Goal: Information Seeking & Learning: Learn about a topic

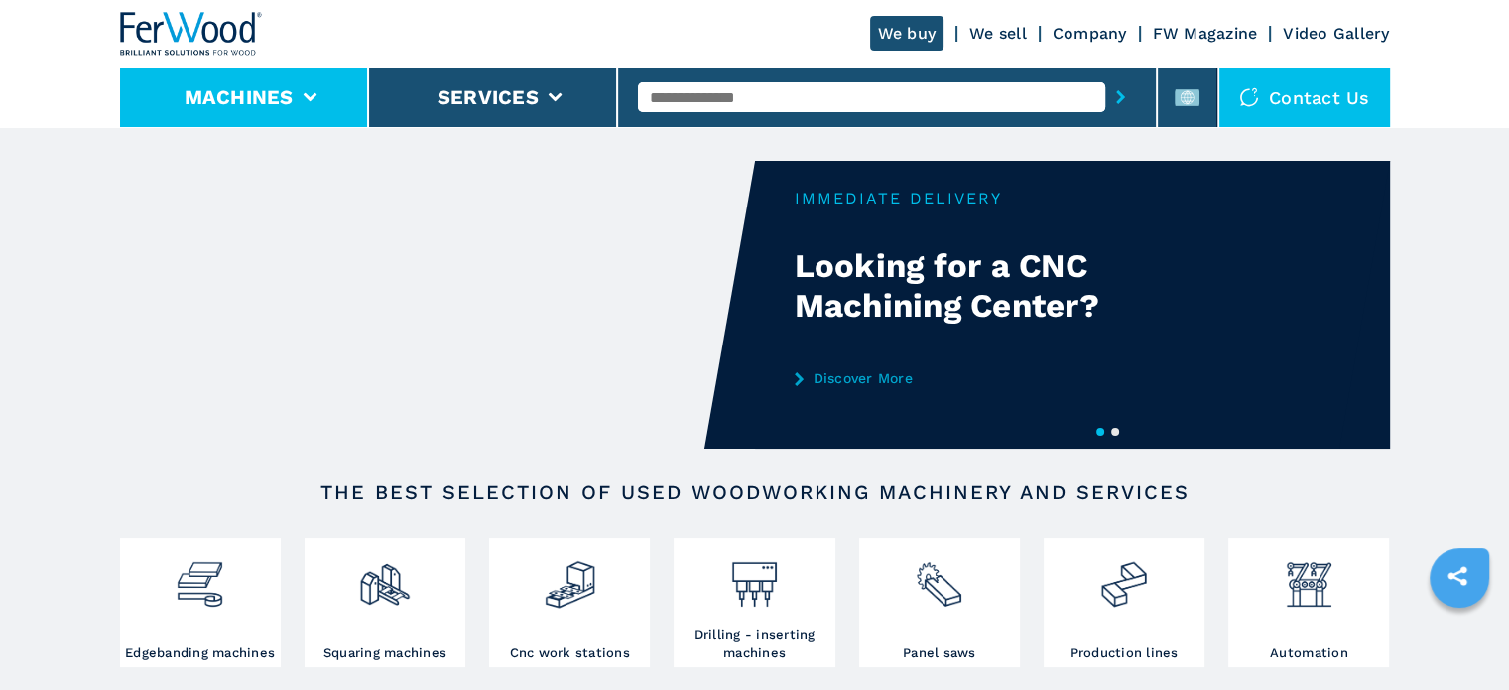
click at [297, 90] on li "Machines" at bounding box center [244, 97] width 249 height 60
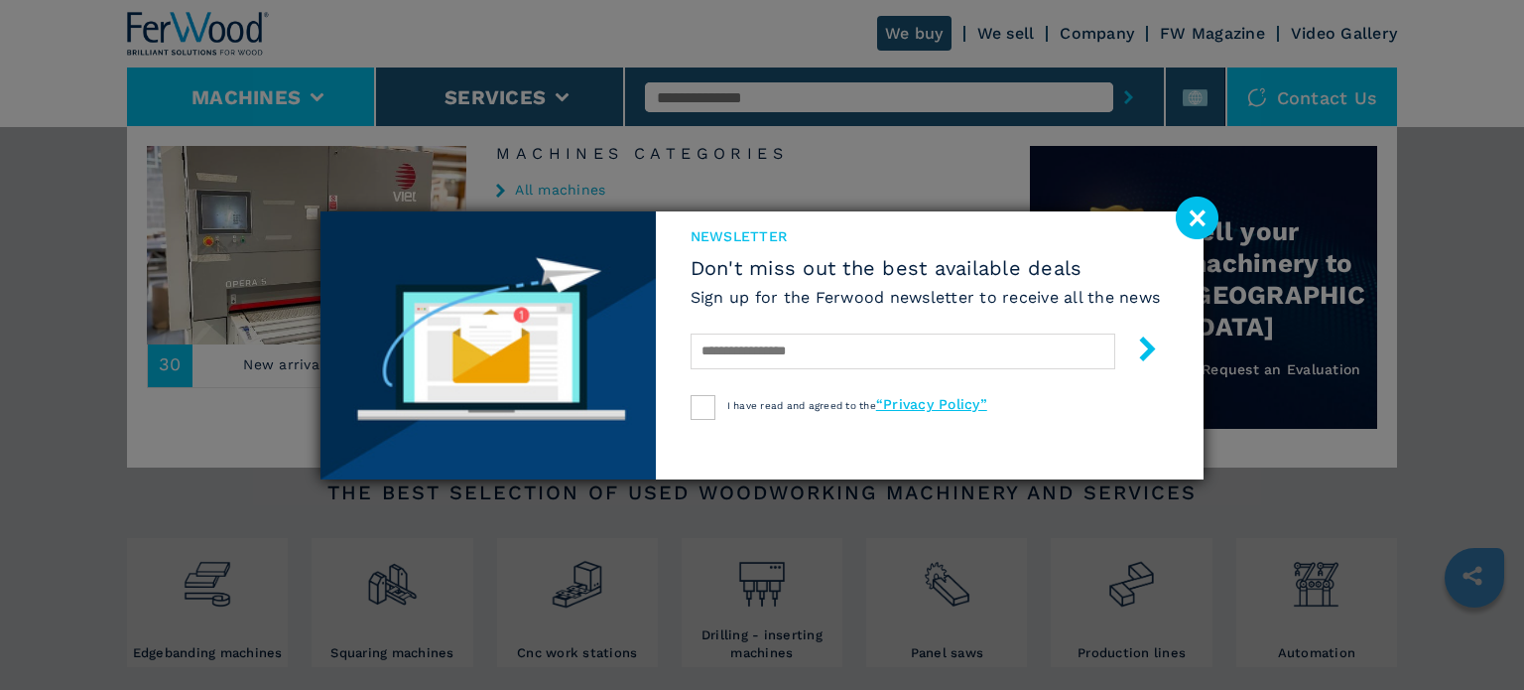
click at [1196, 221] on image at bounding box center [1197, 218] width 43 height 43
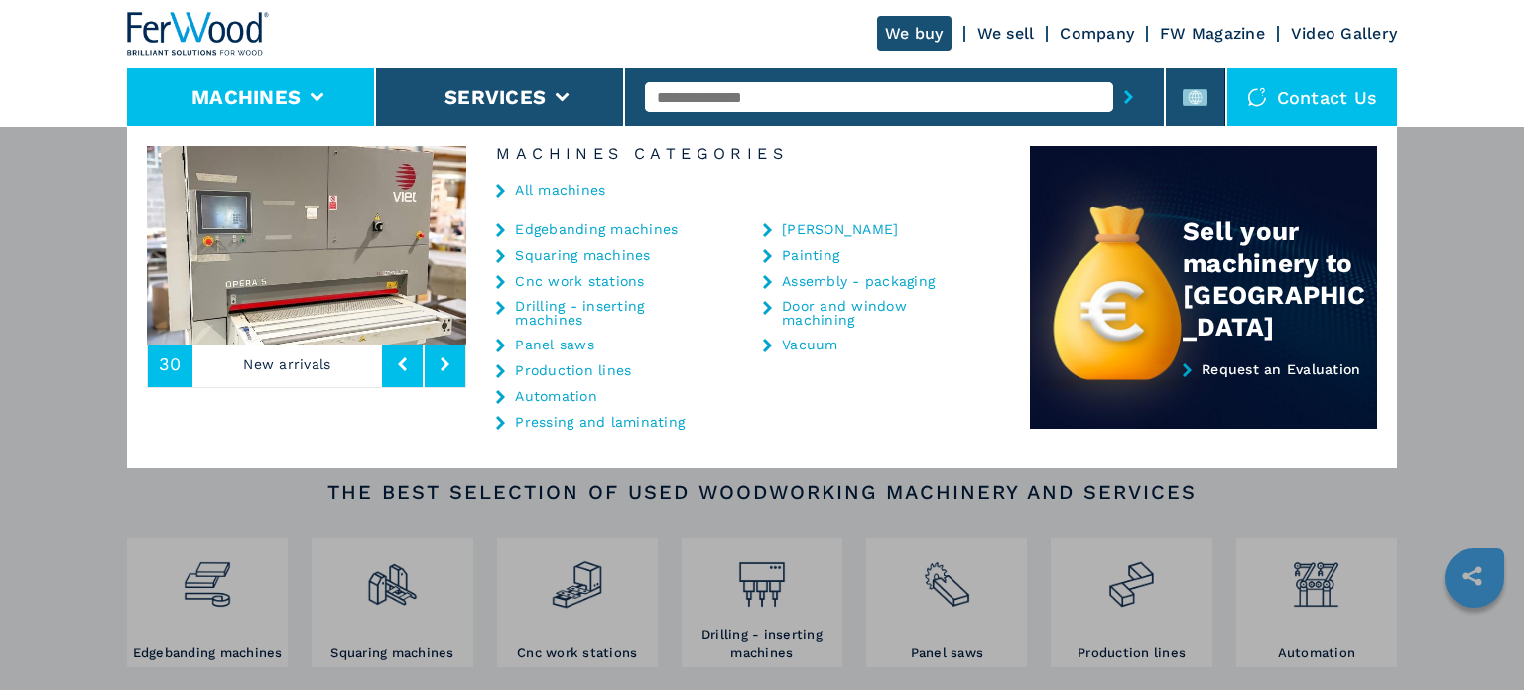
click at [775, 102] on input "text" at bounding box center [878, 97] width 467 height 30
type input "***"
click at [1114, 74] on button "submit-button" at bounding box center [1129, 97] width 31 height 46
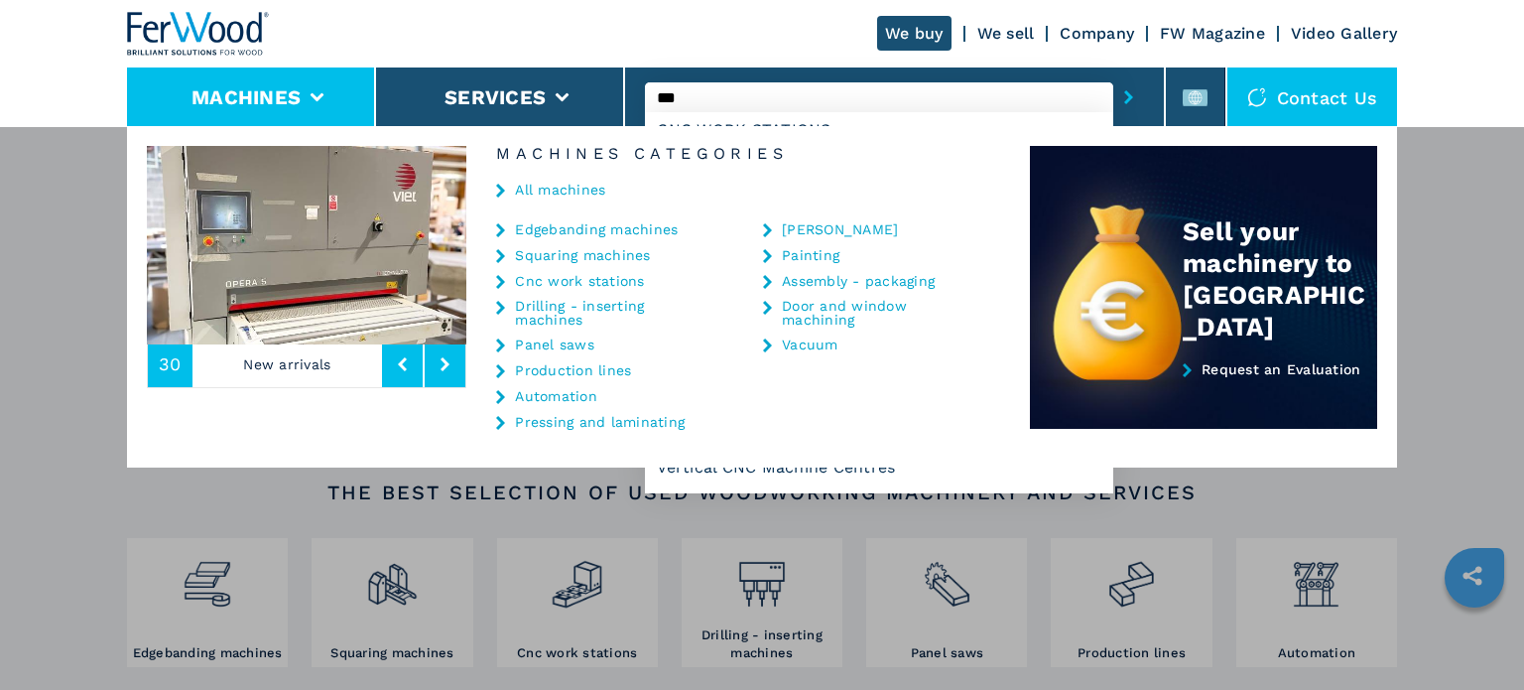
click at [1114, 74] on button "submit-button" at bounding box center [1129, 97] width 31 height 46
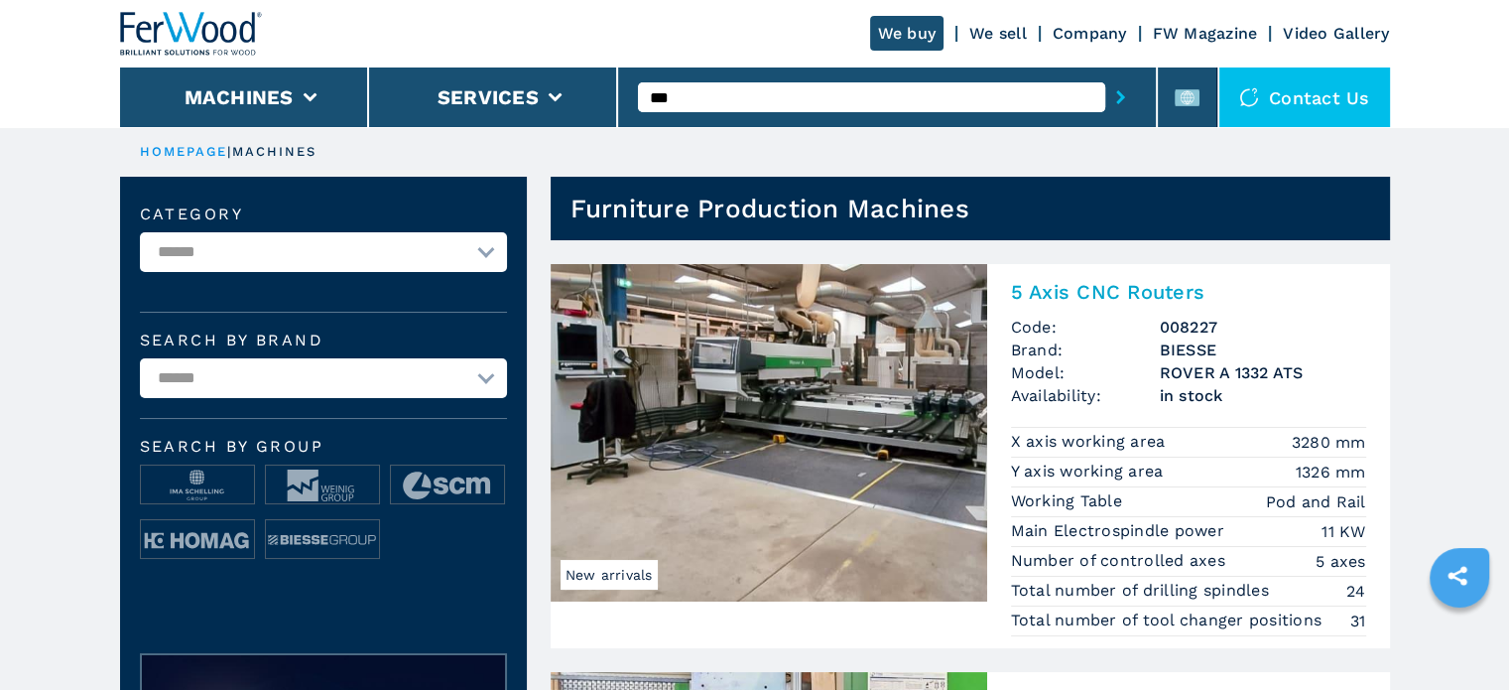
click at [1151, 289] on h2 "5 Axis CNC Routers" at bounding box center [1188, 292] width 355 height 24
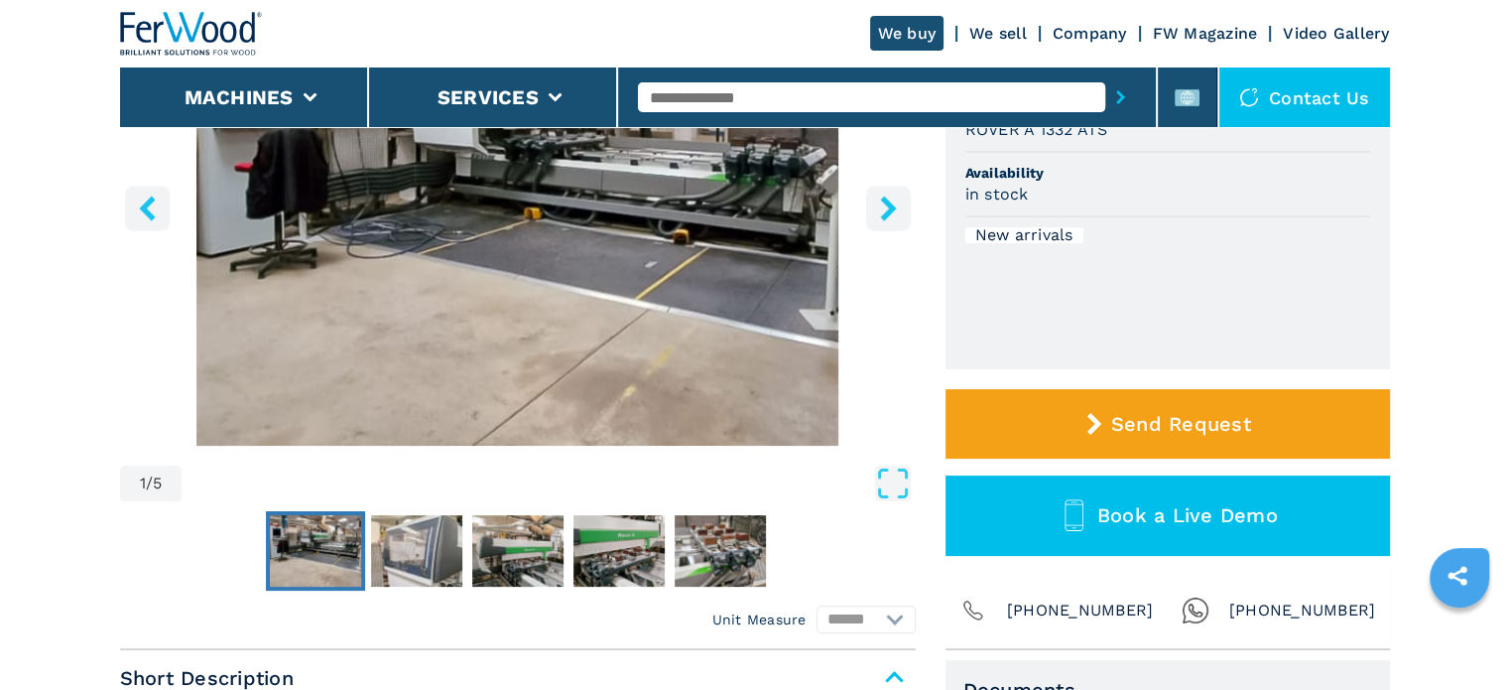
scroll to position [298, 0]
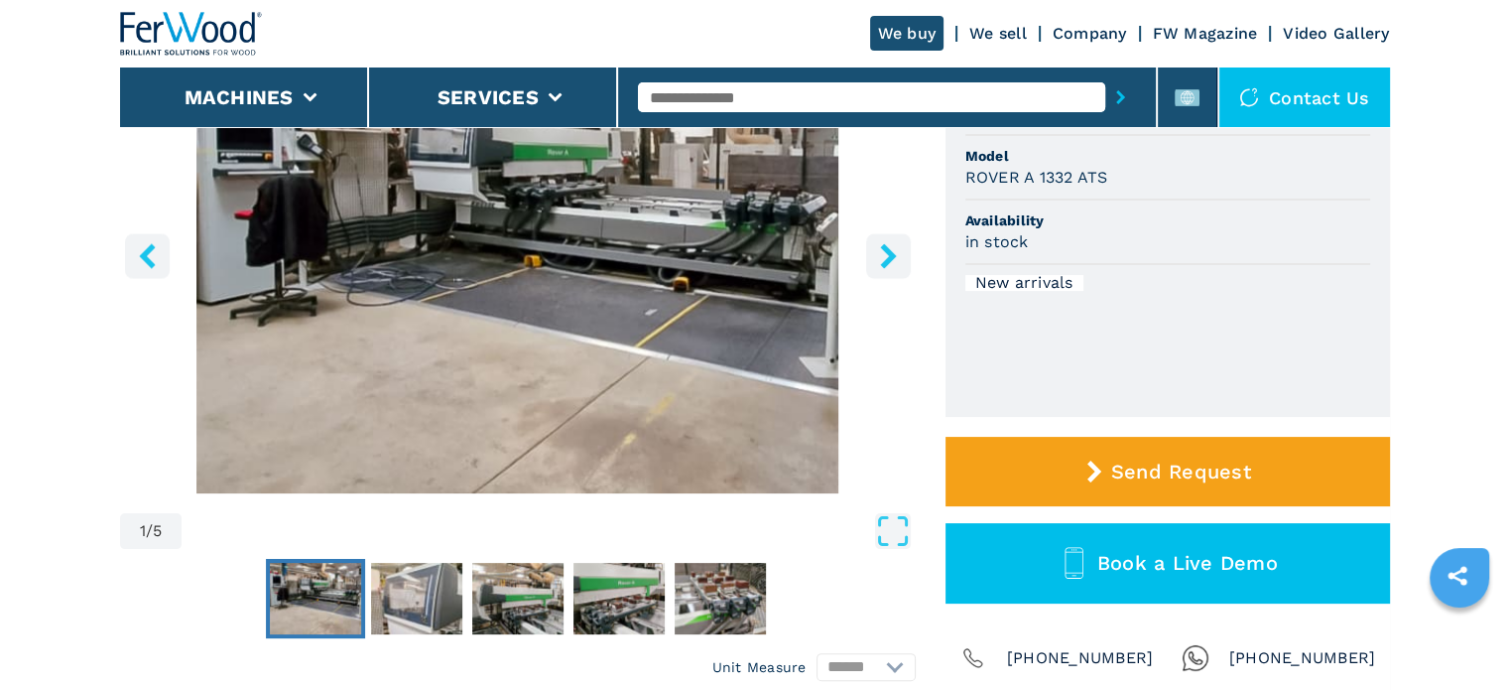
click at [890, 236] on button "right-button" at bounding box center [888, 255] width 45 height 45
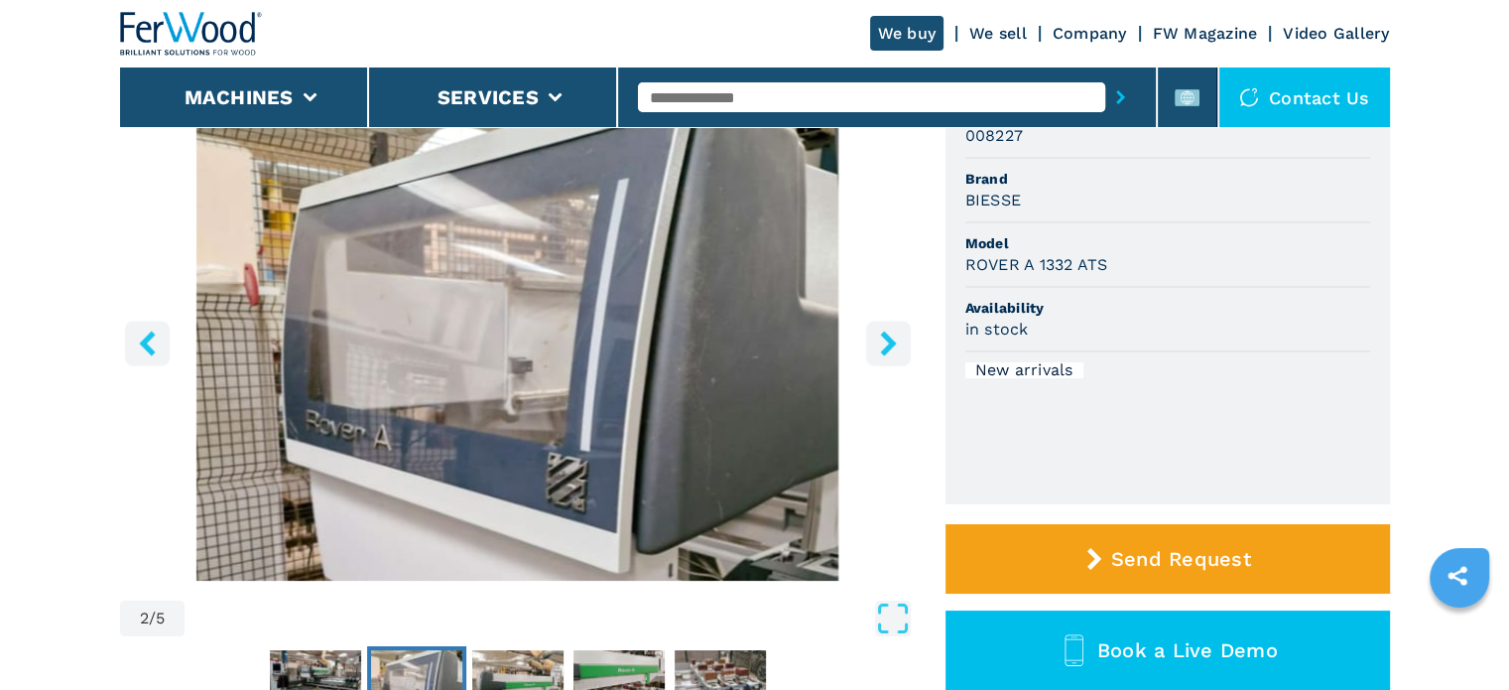
scroll to position [198, 0]
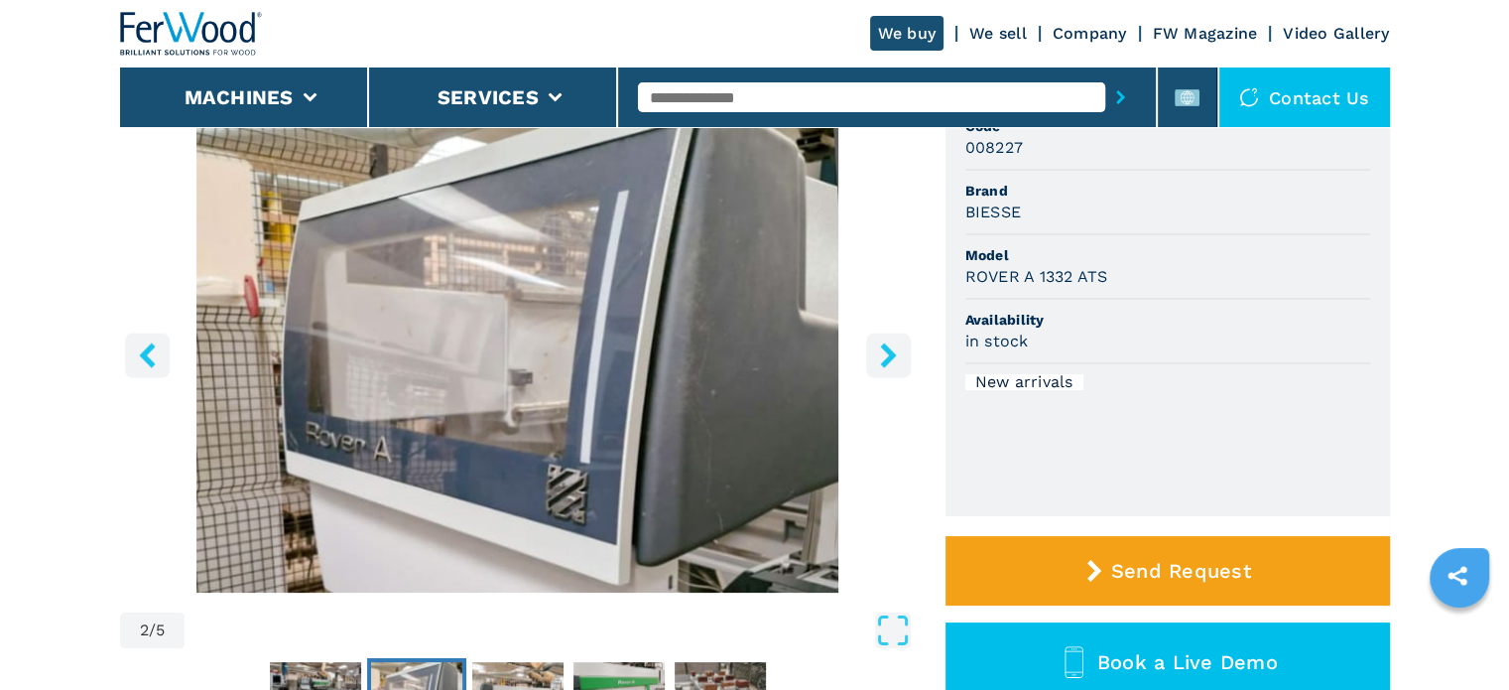
click at [889, 354] on icon "right-button" at bounding box center [888, 354] width 16 height 25
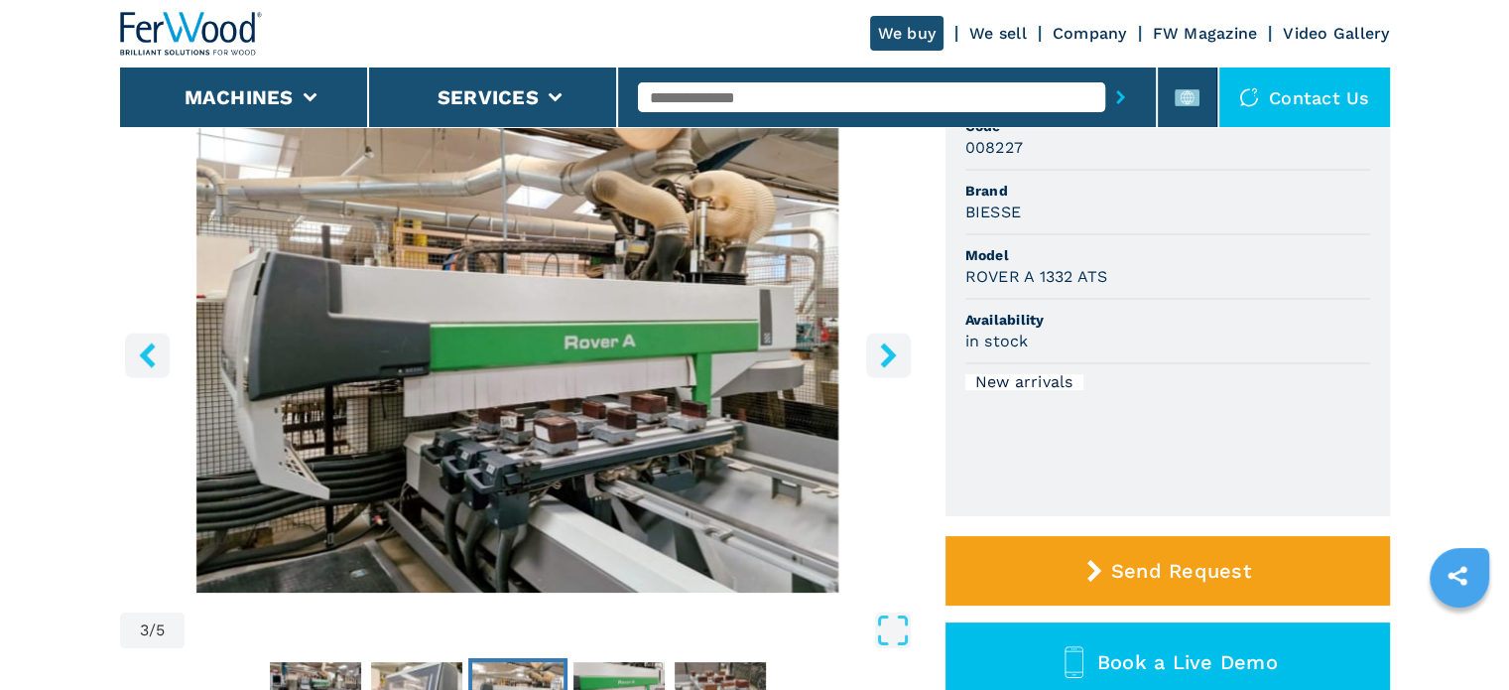
click at [889, 354] on icon "right-button" at bounding box center [888, 354] width 16 height 25
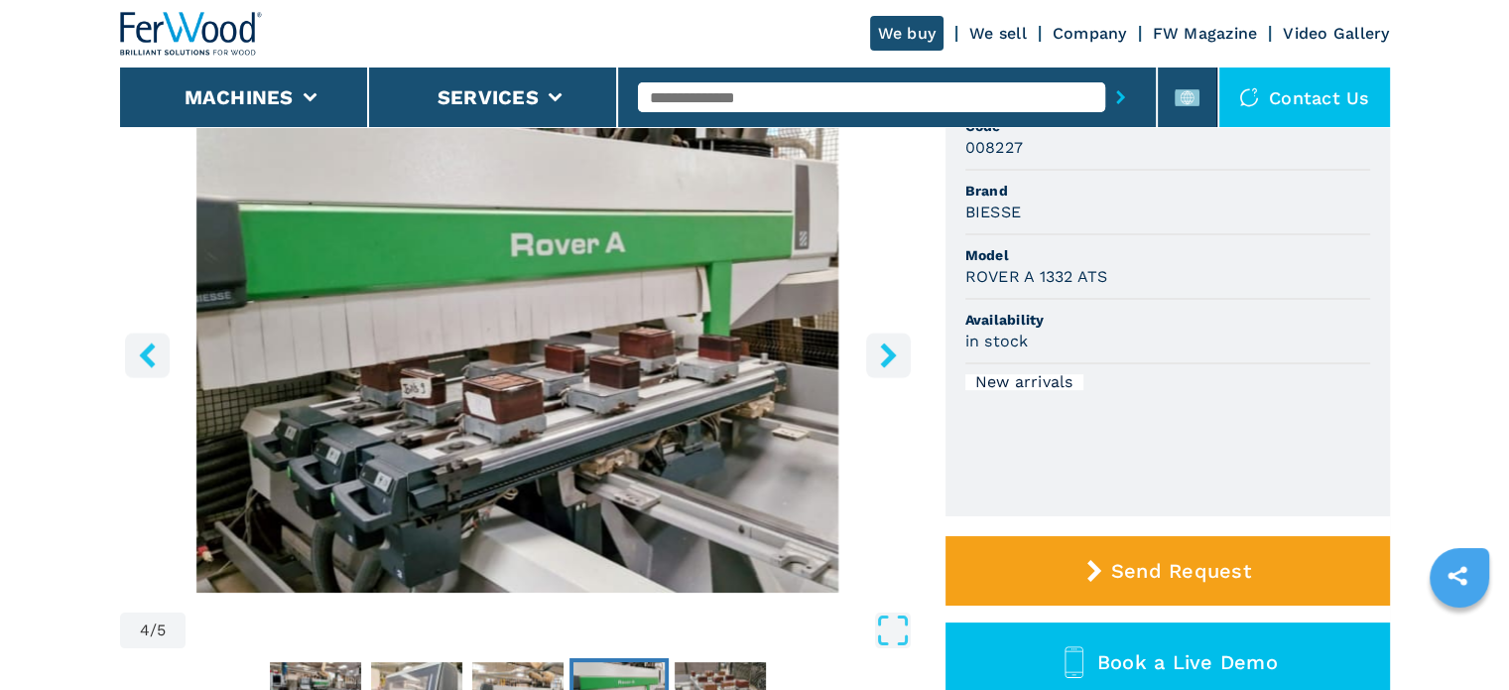
click at [889, 354] on icon "right-button" at bounding box center [888, 354] width 16 height 25
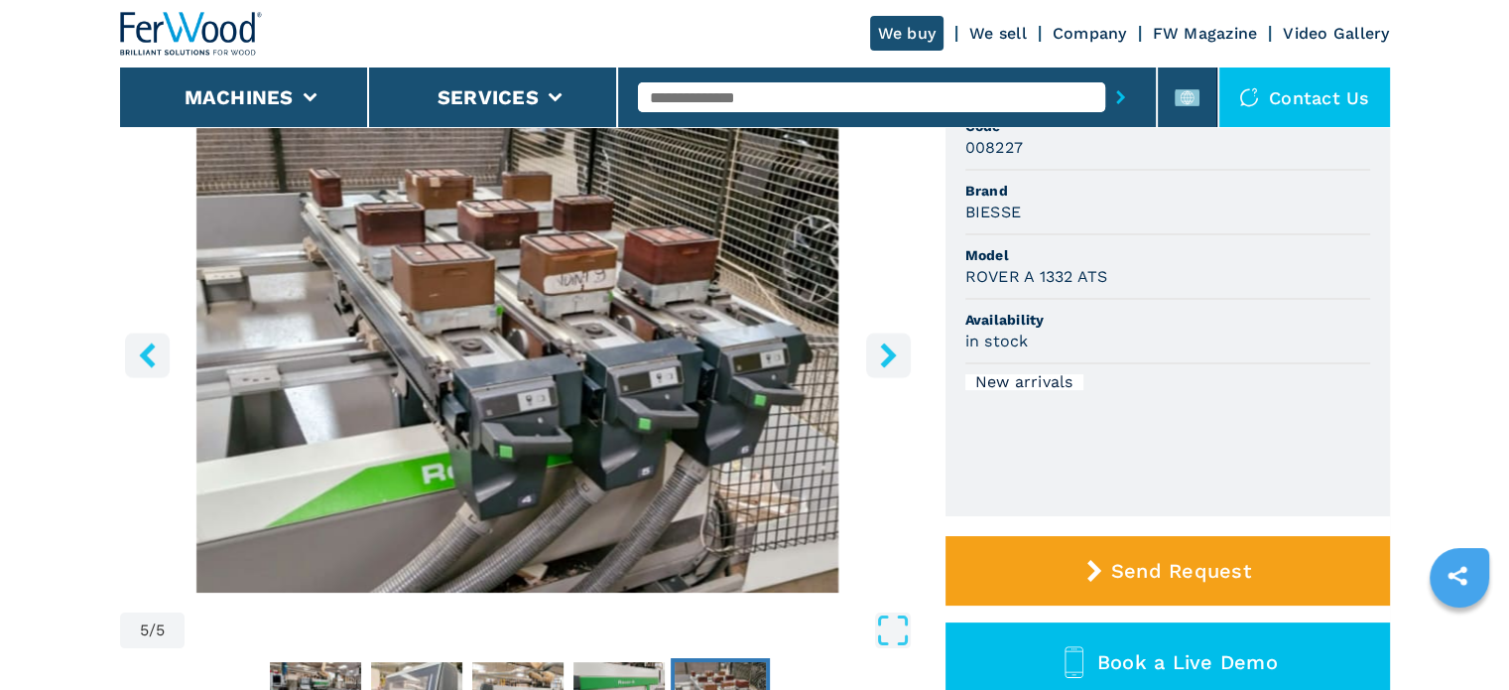
click at [889, 354] on icon "right-button" at bounding box center [888, 354] width 16 height 25
